Goal: Task Accomplishment & Management: Manage account settings

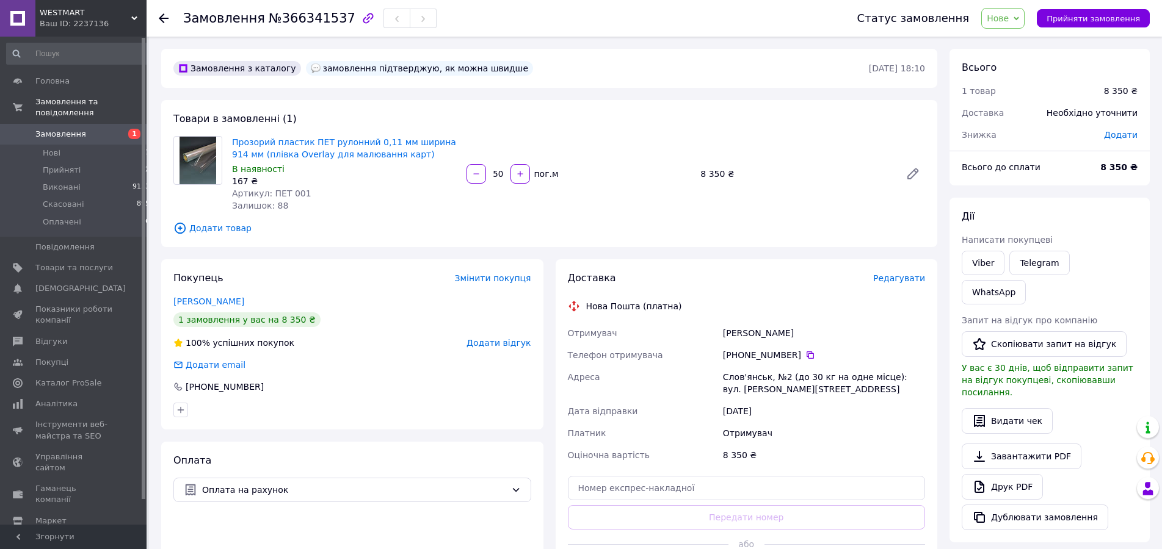
click at [1009, 16] on span "Нове" at bounding box center [998, 18] width 22 height 10
click at [1018, 41] on li "Прийнято" at bounding box center [1010, 43] width 56 height 18
click at [201, 299] on link "[PERSON_NAME]" at bounding box center [208, 302] width 71 height 10
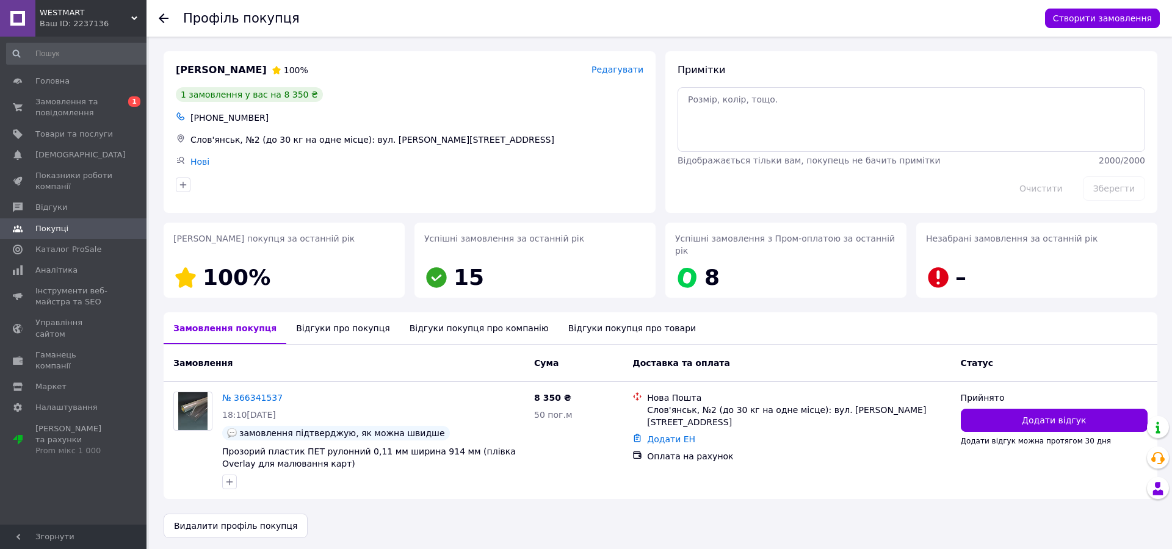
click at [323, 315] on div "Відгуки про покупця" at bounding box center [342, 329] width 113 height 32
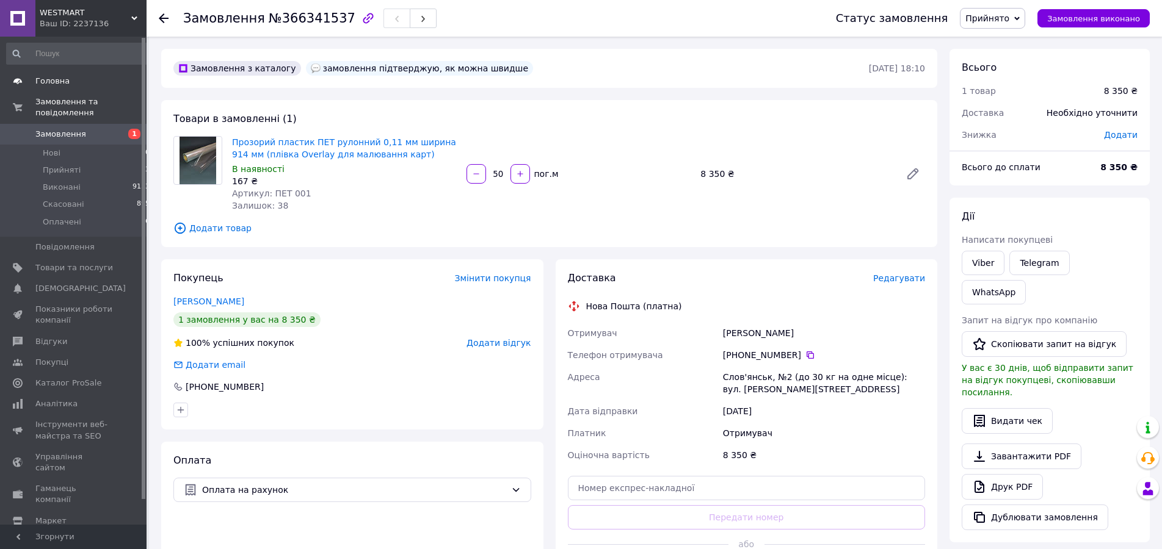
click at [47, 82] on span "Головна" at bounding box center [52, 81] width 34 height 11
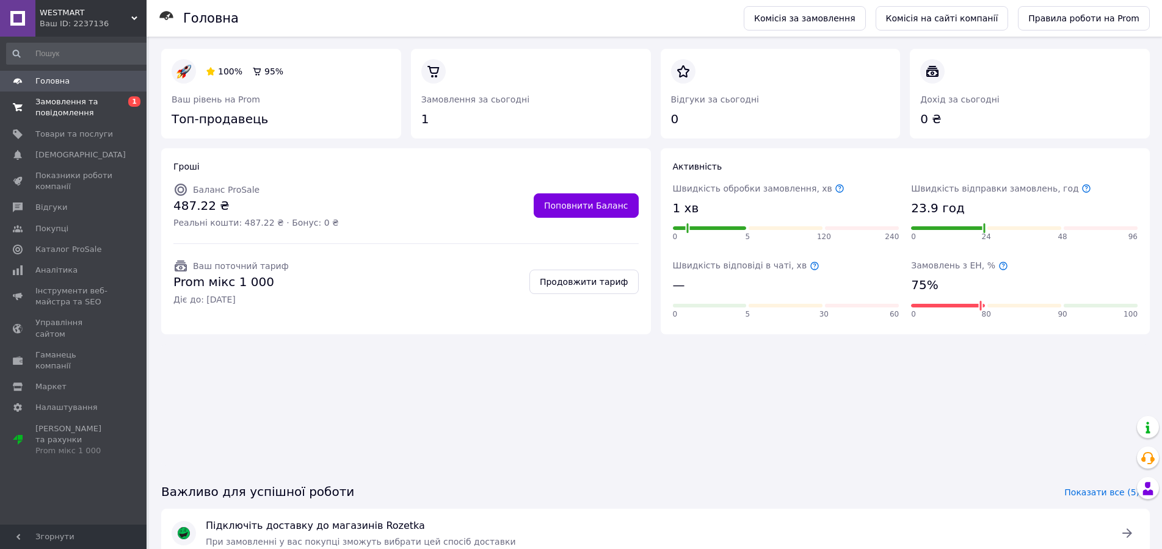
click at [58, 104] on span "Замовлення та повідомлення" at bounding box center [74, 107] width 78 height 22
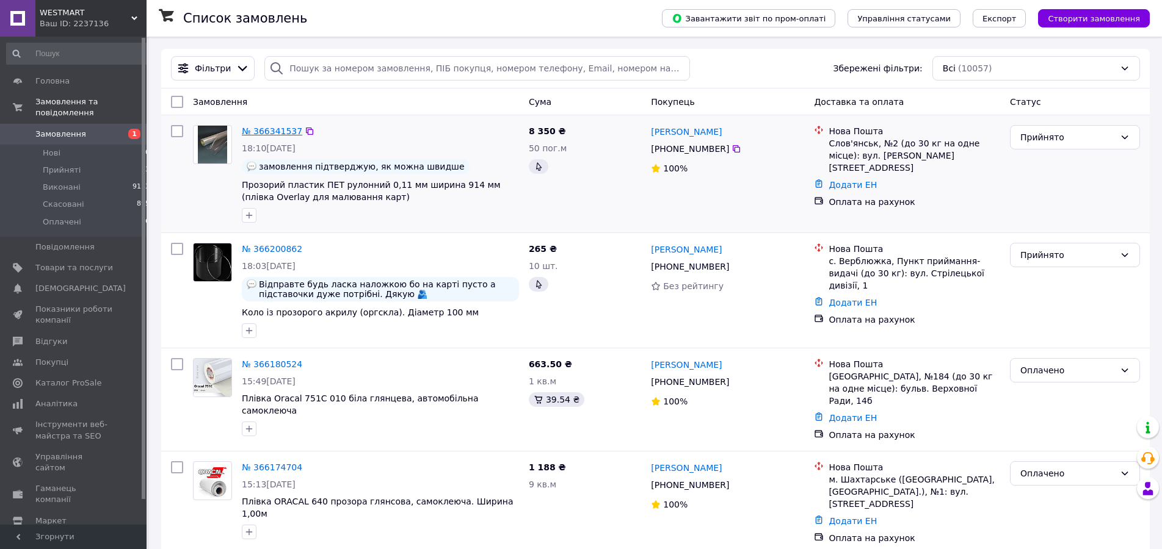
click at [268, 133] on link "№ 366341537" at bounding box center [272, 131] width 60 height 10
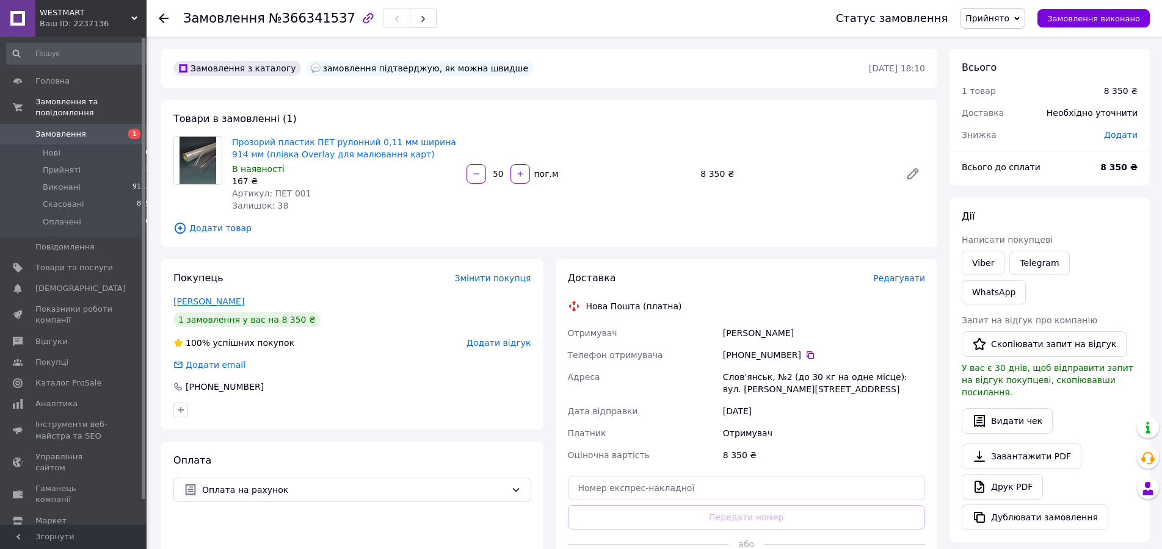
click at [198, 300] on link "[PERSON_NAME]" at bounding box center [208, 302] width 71 height 10
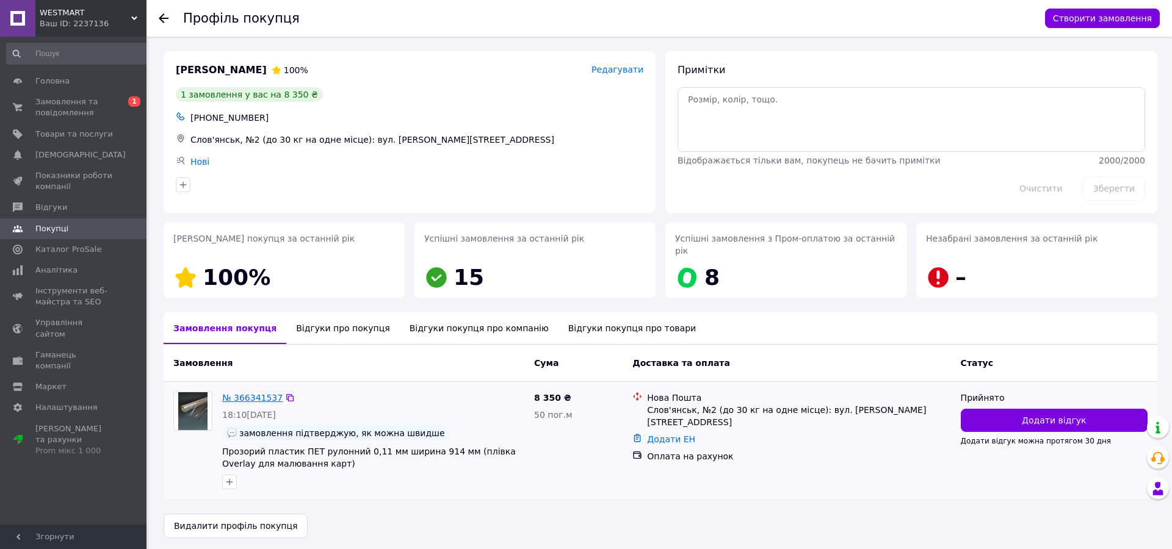
click at [250, 393] on link "№ 366341537" at bounding box center [252, 398] width 60 height 10
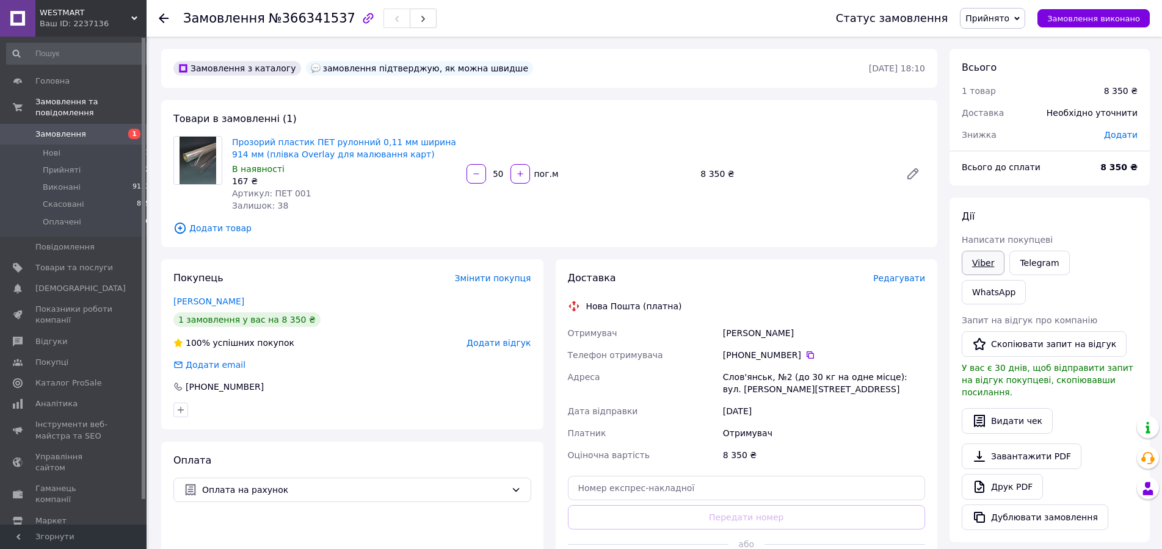
click at [983, 264] on link "Viber" at bounding box center [983, 263] width 43 height 24
drag, startPoint x: 368, startPoint y: 527, endPoint x: 386, endPoint y: 502, distance: 31.0
click at [368, 527] on div "Оплата Оплата на рахунок" at bounding box center [352, 519] width 382 height 154
drag, startPoint x: 231, startPoint y: 134, endPoint x: 401, endPoint y: 162, distance: 172.0
click at [401, 162] on div "Прозорий пластик ПЕТ рулонний 0,11 мм ширина 914 мм (плівка Overlay для малюван…" at bounding box center [344, 174] width 234 height 81
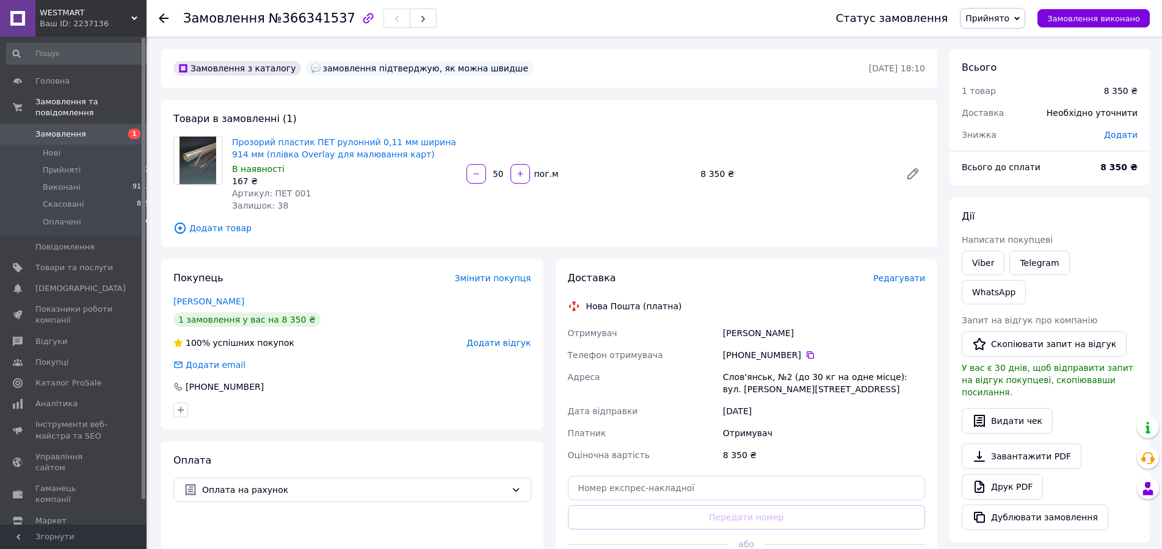
click at [517, 89] on div "Замовлення з каталогу замовлення підтверджую, як можна швидше [DATE] 18:10 Това…" at bounding box center [549, 441] width 788 height 784
drag, startPoint x: 229, startPoint y: 134, endPoint x: 410, endPoint y: 161, distance: 182.7
click at [410, 161] on div "Прозорий пластик ПЕТ рулонний 0,11 мм ширина 914 мм (плівка Overlay для малюван…" at bounding box center [344, 174] width 234 height 81
copy link "Прозорий пластик ПЕТ рулонний 0,11 мм ширина 914 мм (плівка Overlay для малюван…"
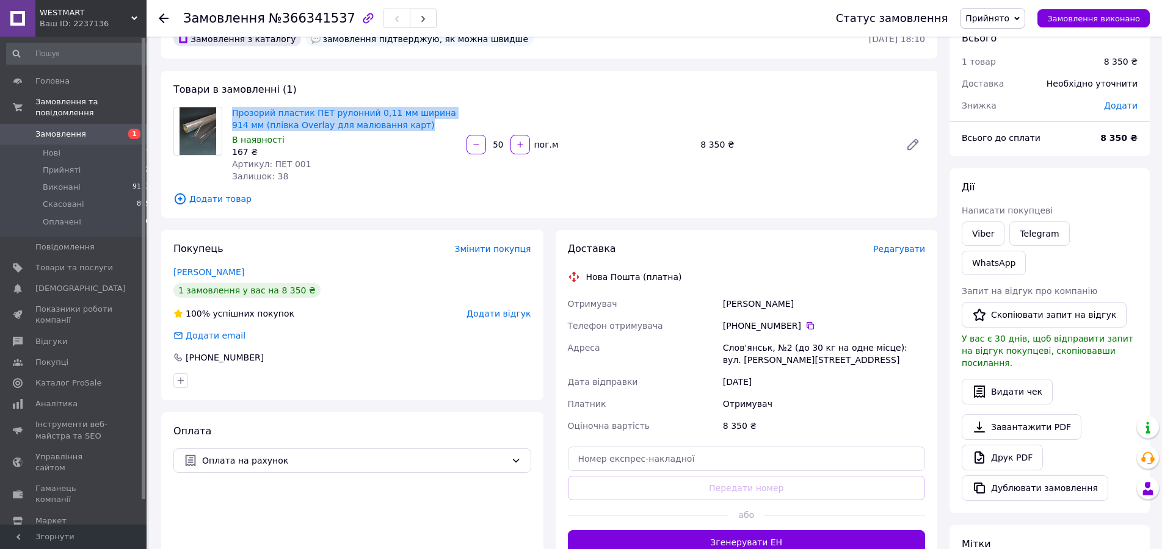
scroll to position [62, 0]
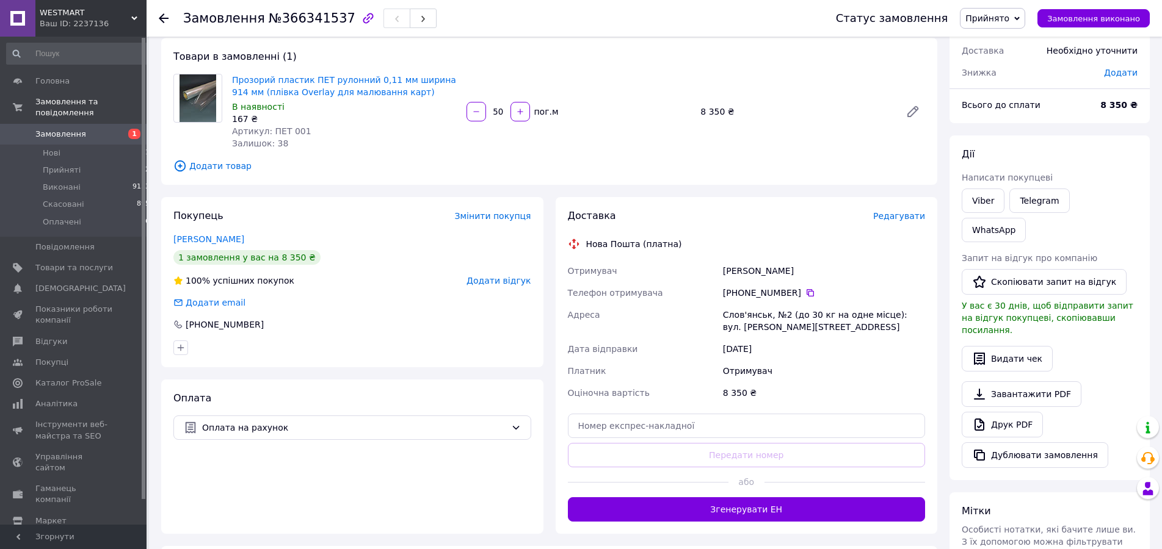
click at [239, 491] on div "Оплата Оплата на рахунок" at bounding box center [352, 457] width 382 height 154
